Goal: Transaction & Acquisition: Purchase product/service

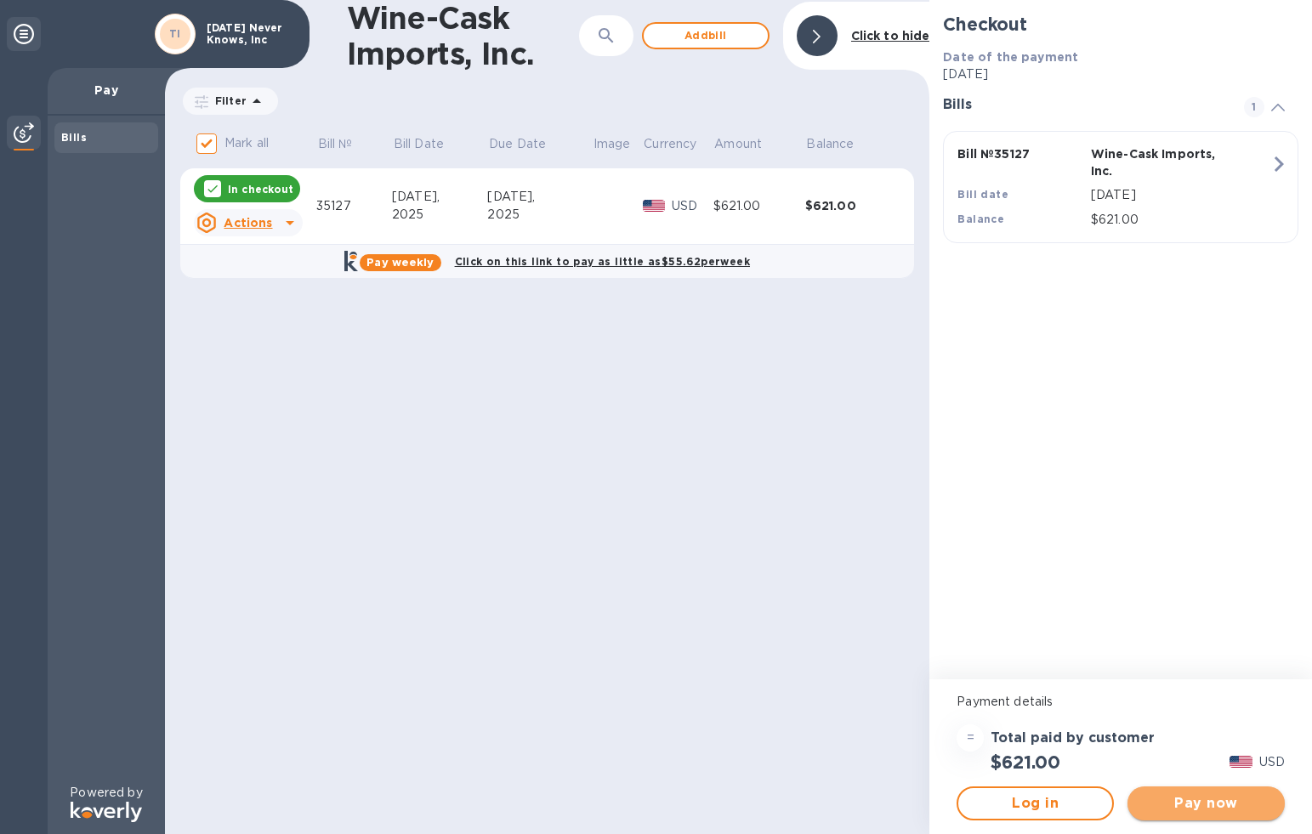
click at [1233, 800] on span "Pay now" at bounding box center [1206, 803] width 130 height 20
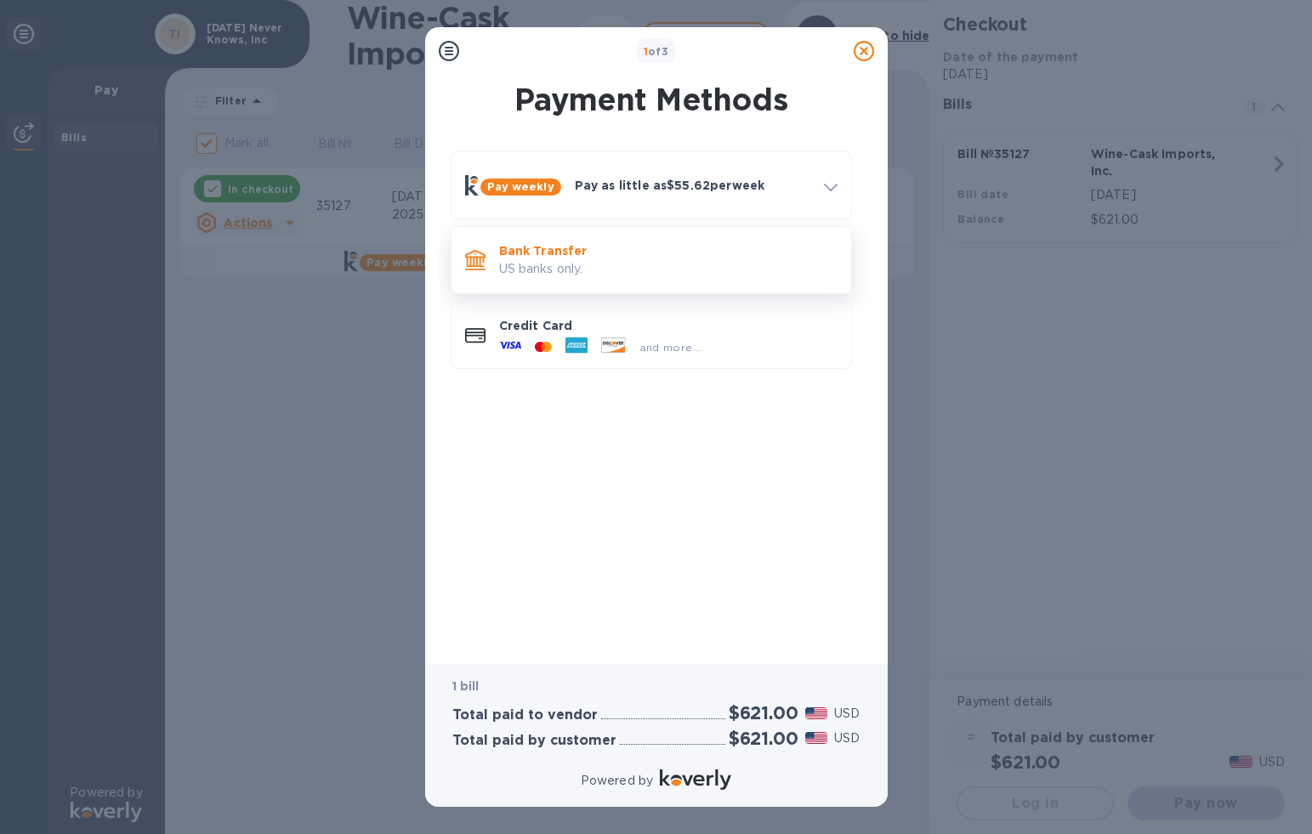
click at [594, 254] on p "Bank Transfer" at bounding box center [668, 250] width 338 height 17
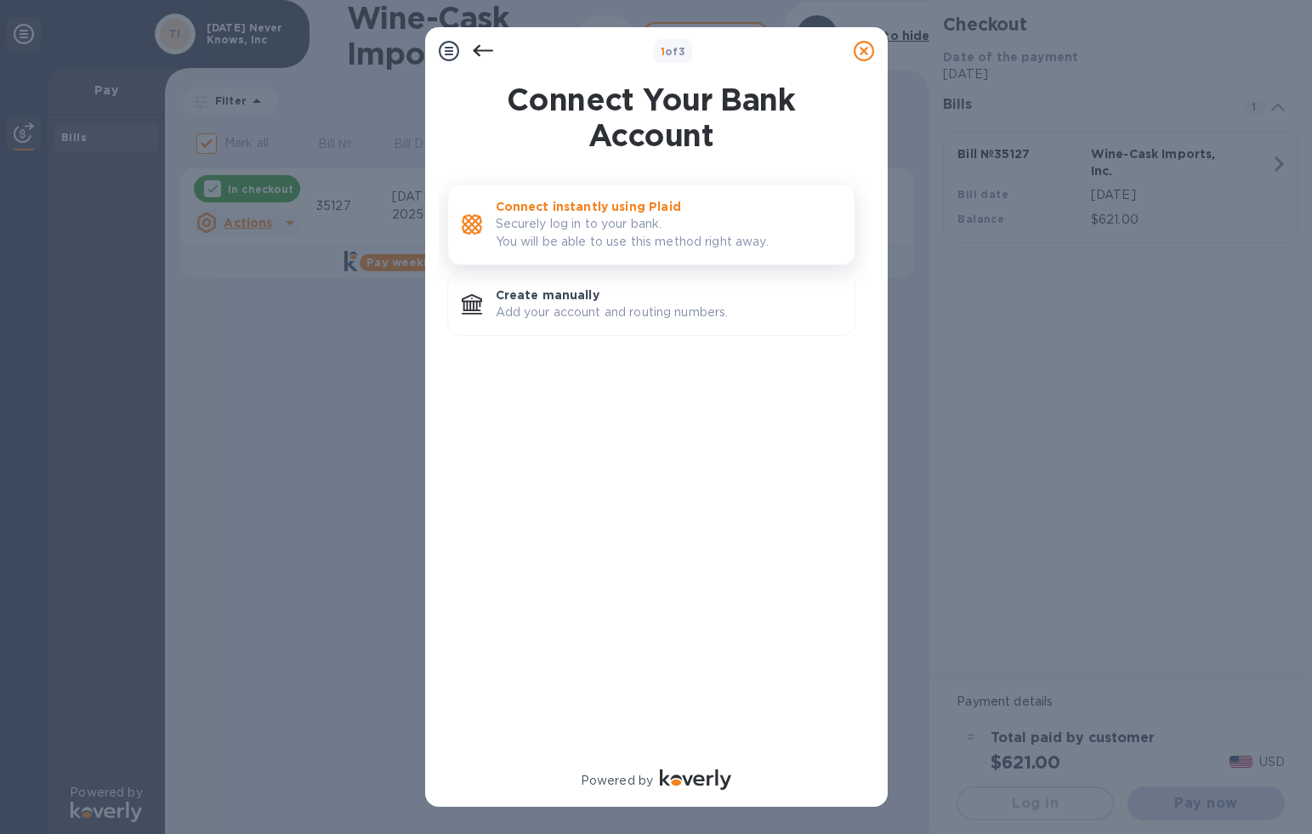
click at [655, 239] on p "Securely log in to your bank. You will be able to use this method right away." at bounding box center [668, 233] width 345 height 36
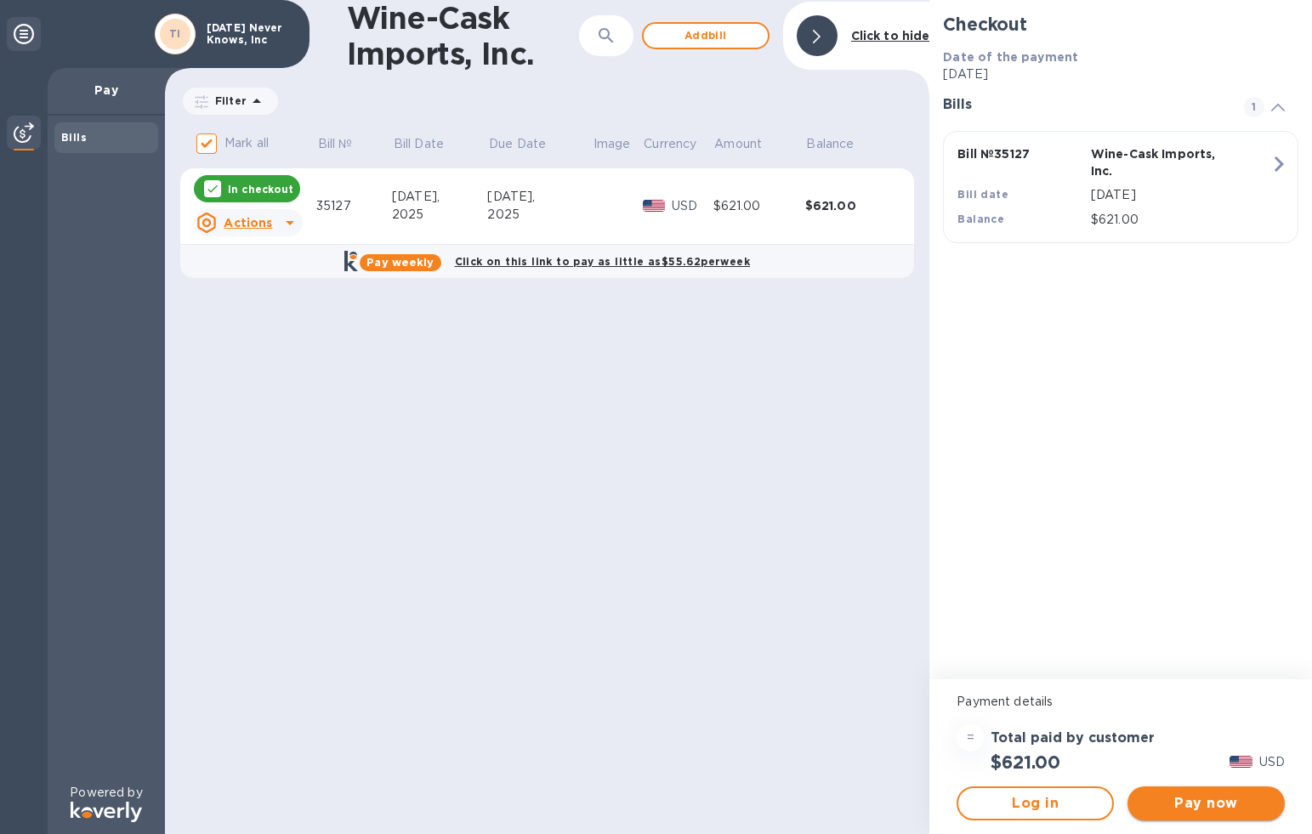
click at [1237, 798] on span "Pay now" at bounding box center [1206, 803] width 130 height 20
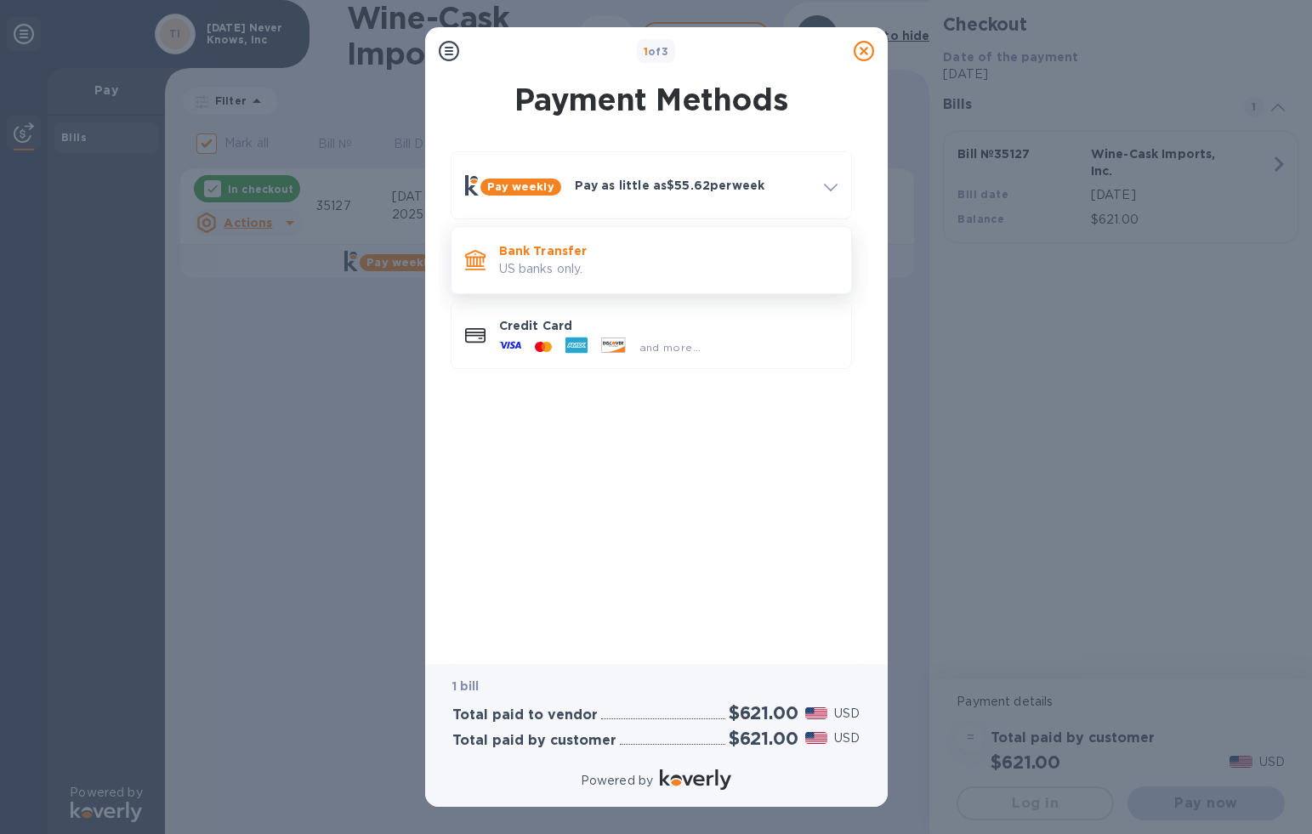
click at [589, 264] on p "US banks only." at bounding box center [668, 269] width 338 height 18
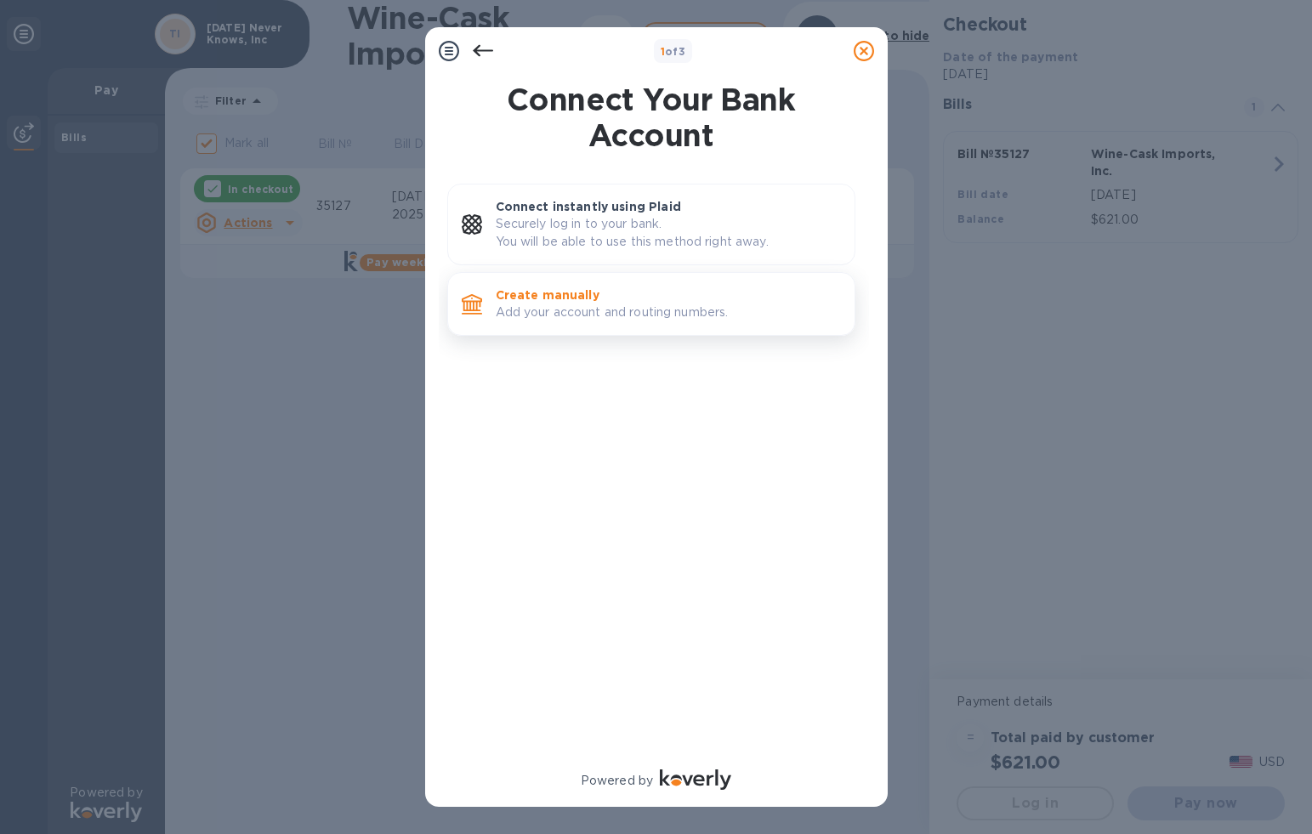
click at [609, 296] on p "Create manually" at bounding box center [668, 294] width 345 height 17
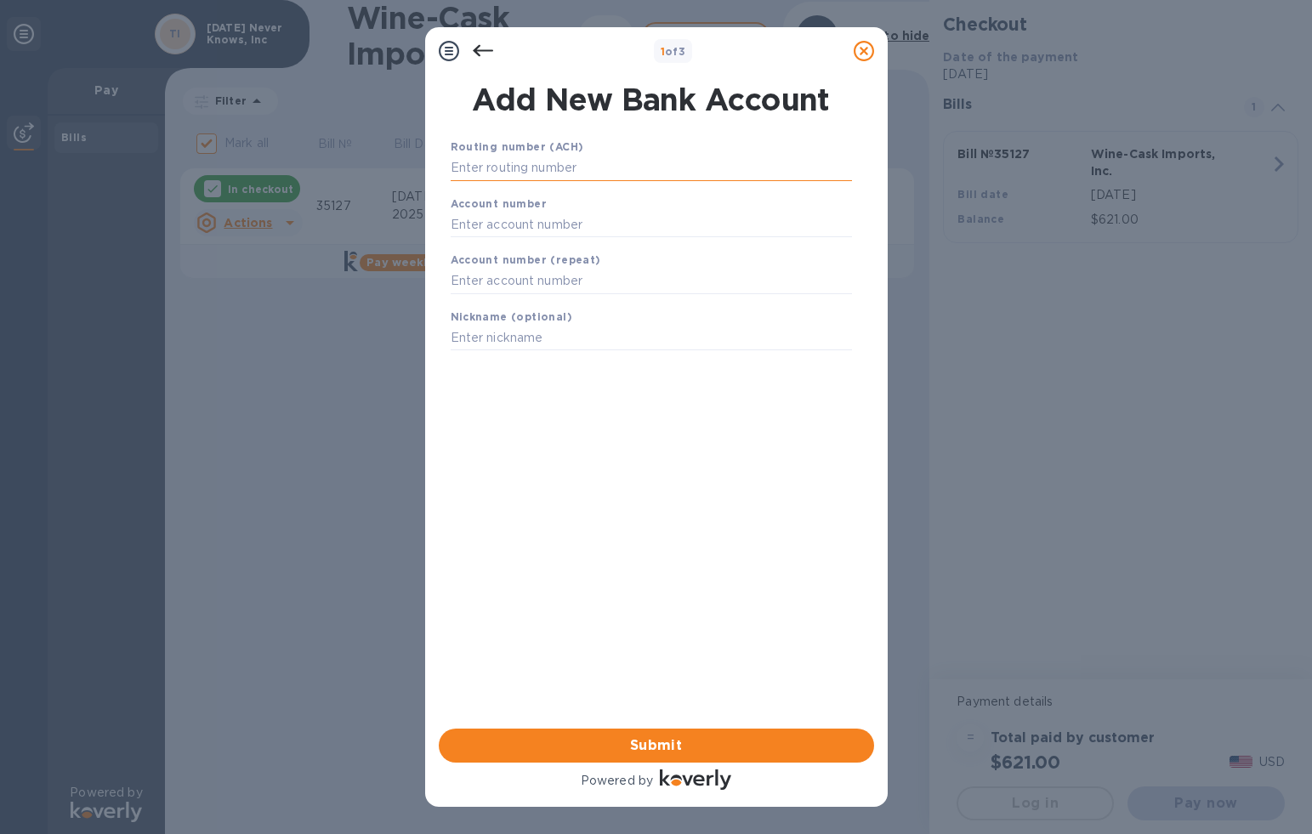
click at [597, 177] on input "text" at bounding box center [651, 169] width 401 height 26
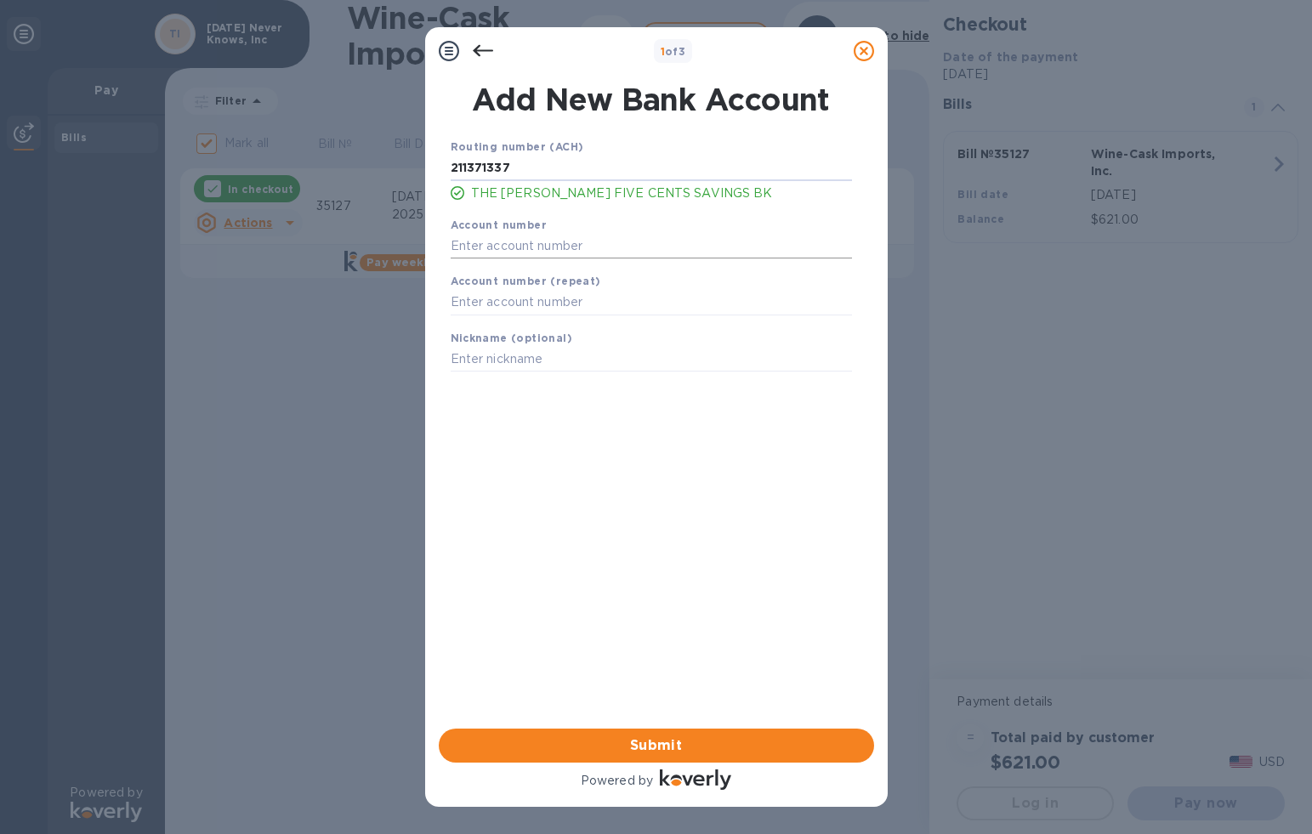
type input "211371337"
click at [583, 247] on input "text" at bounding box center [651, 246] width 401 height 26
type input "4808482"
click at [571, 309] on input "text" at bounding box center [651, 303] width 401 height 26
type input "4808482"
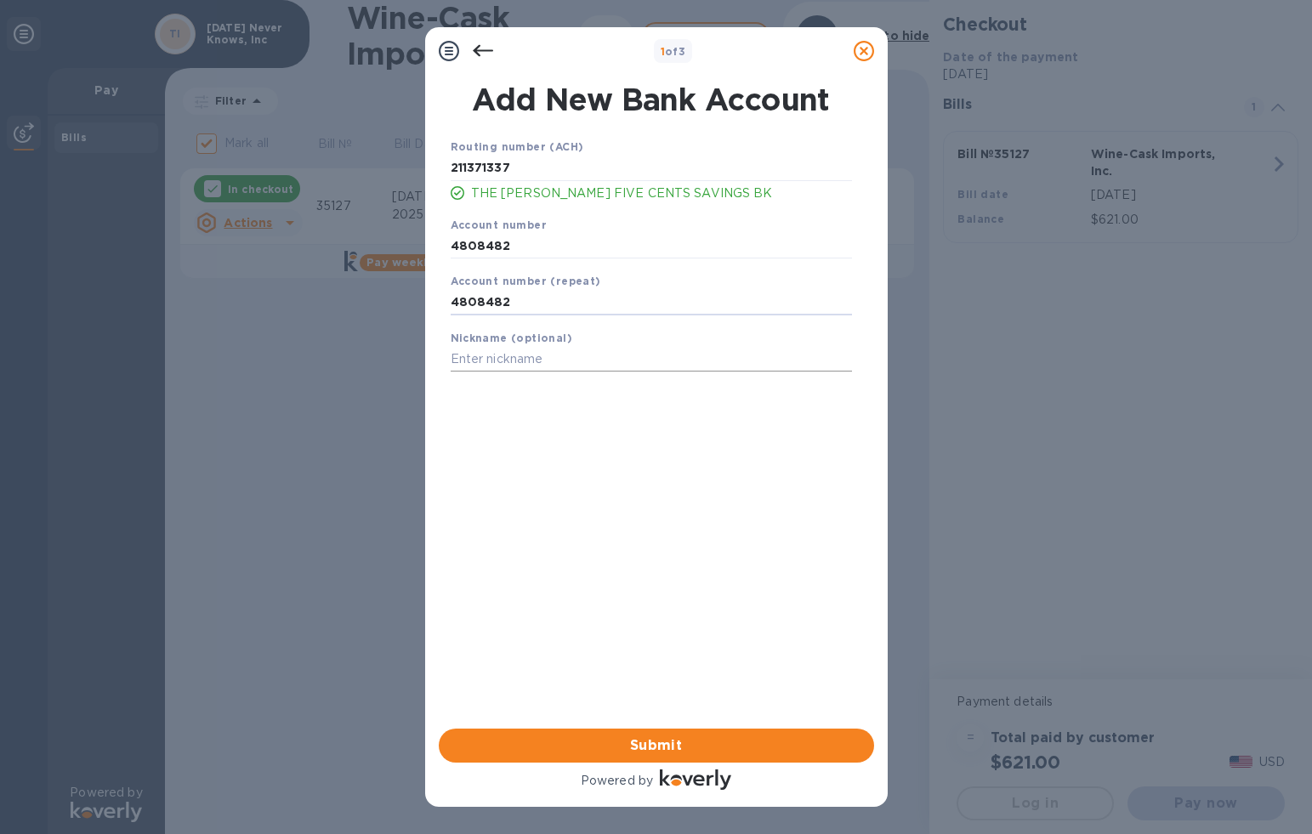
click at [513, 371] on input "text" at bounding box center [651, 360] width 401 height 26
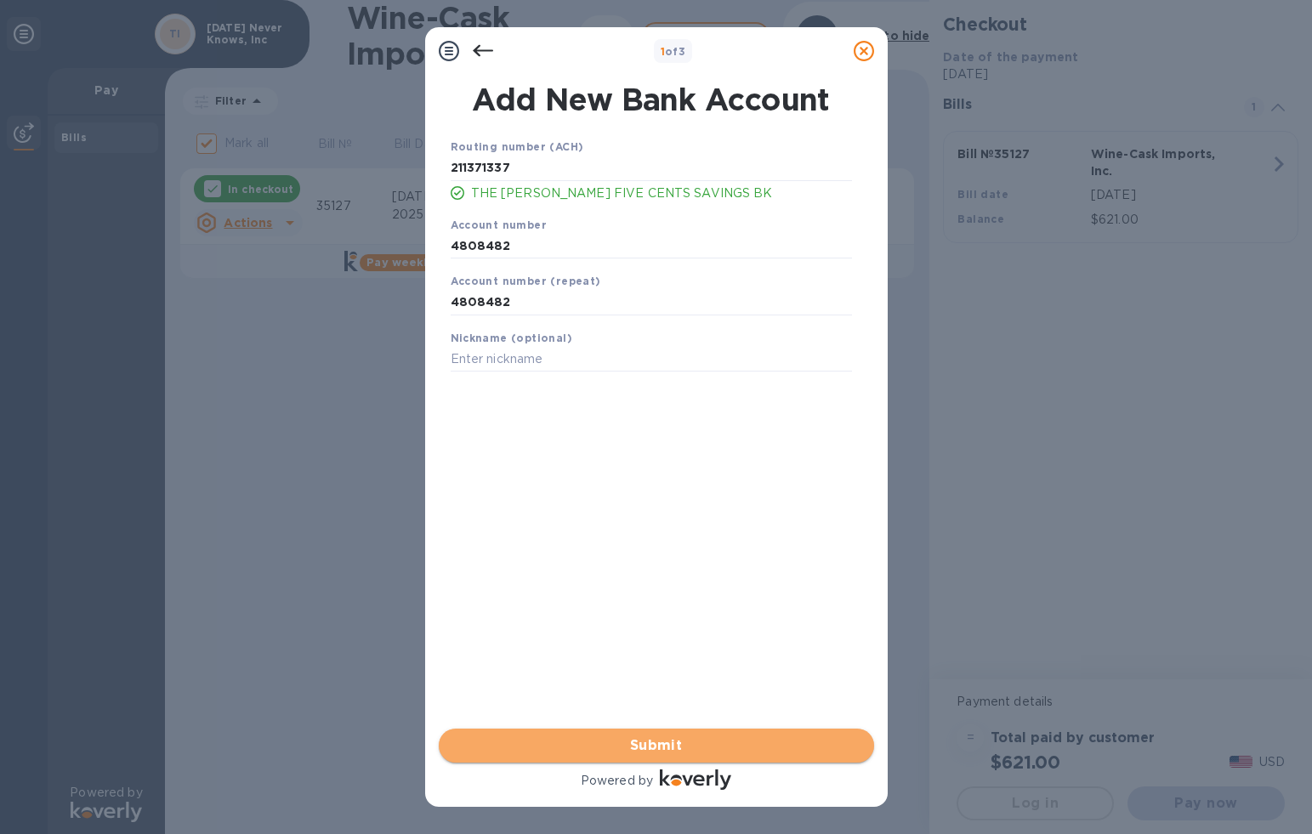
click at [711, 740] on span "Submit" at bounding box center [656, 745] width 408 height 20
